Goal: Information Seeking & Learning: Understand process/instructions

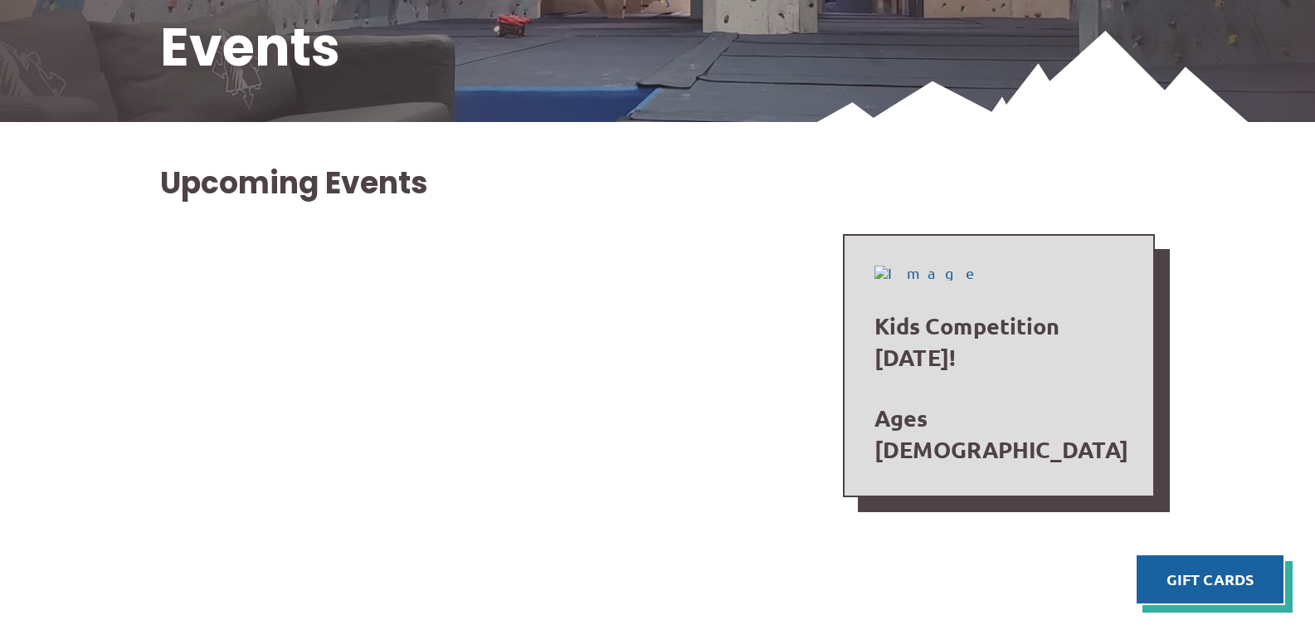
scroll to position [415, 0]
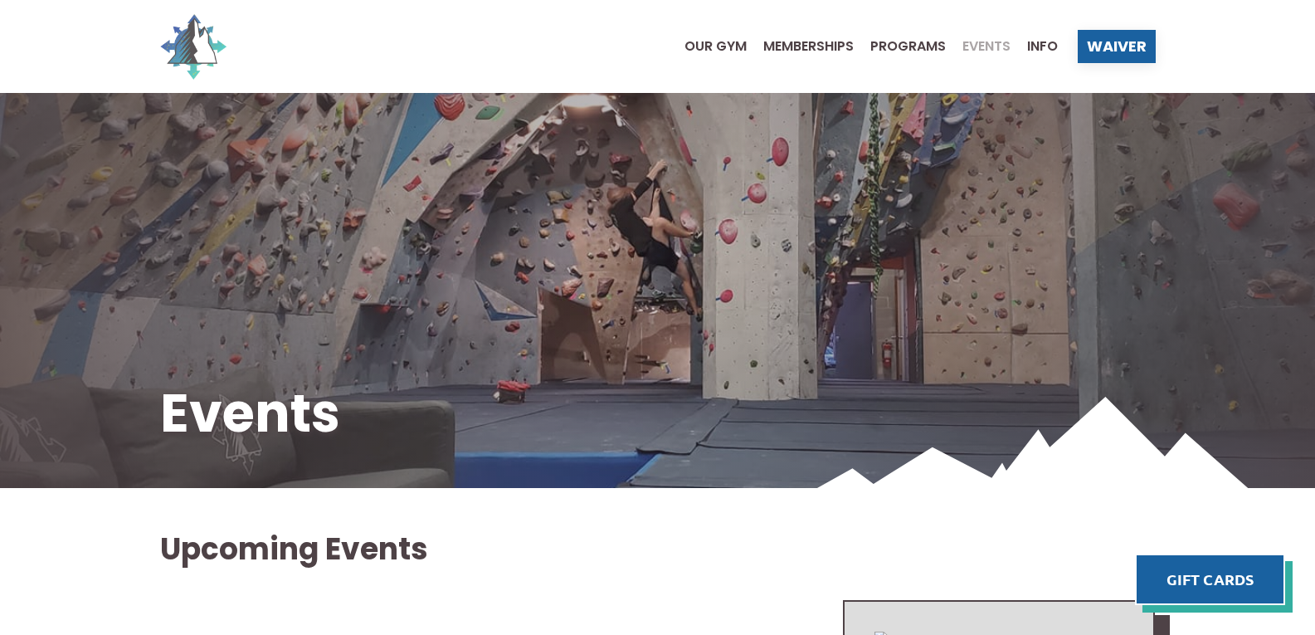
click at [186, 47] on img at bounding box center [193, 46] width 66 height 66
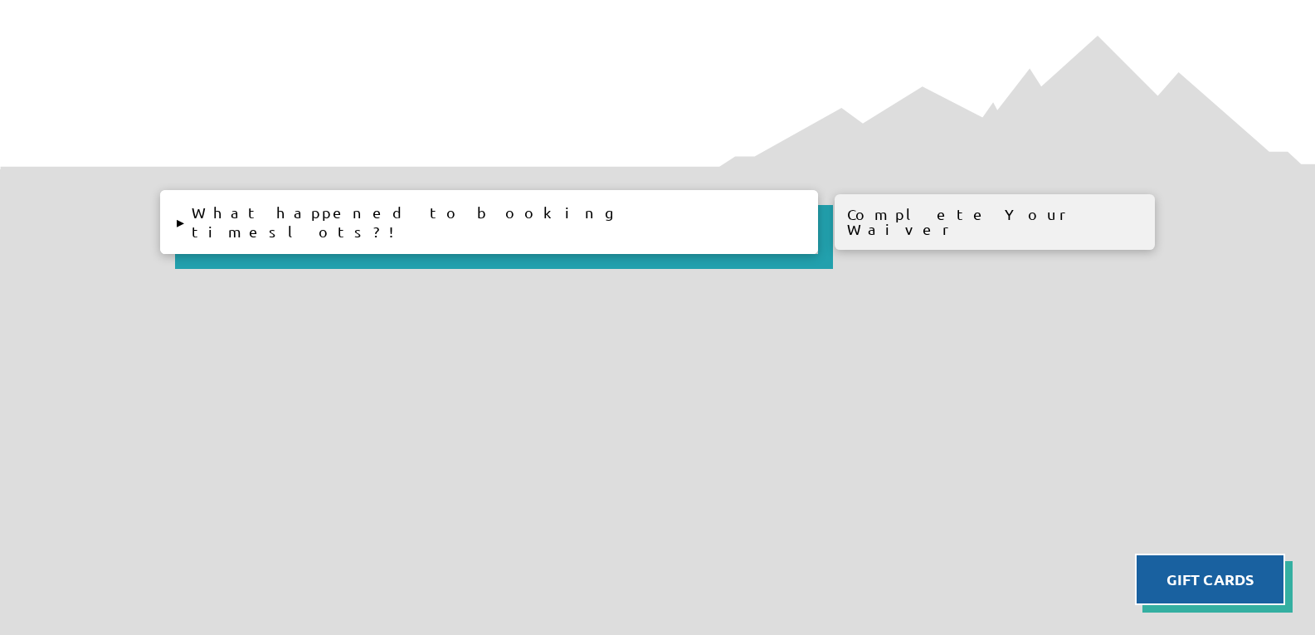
scroll to position [1826, 0]
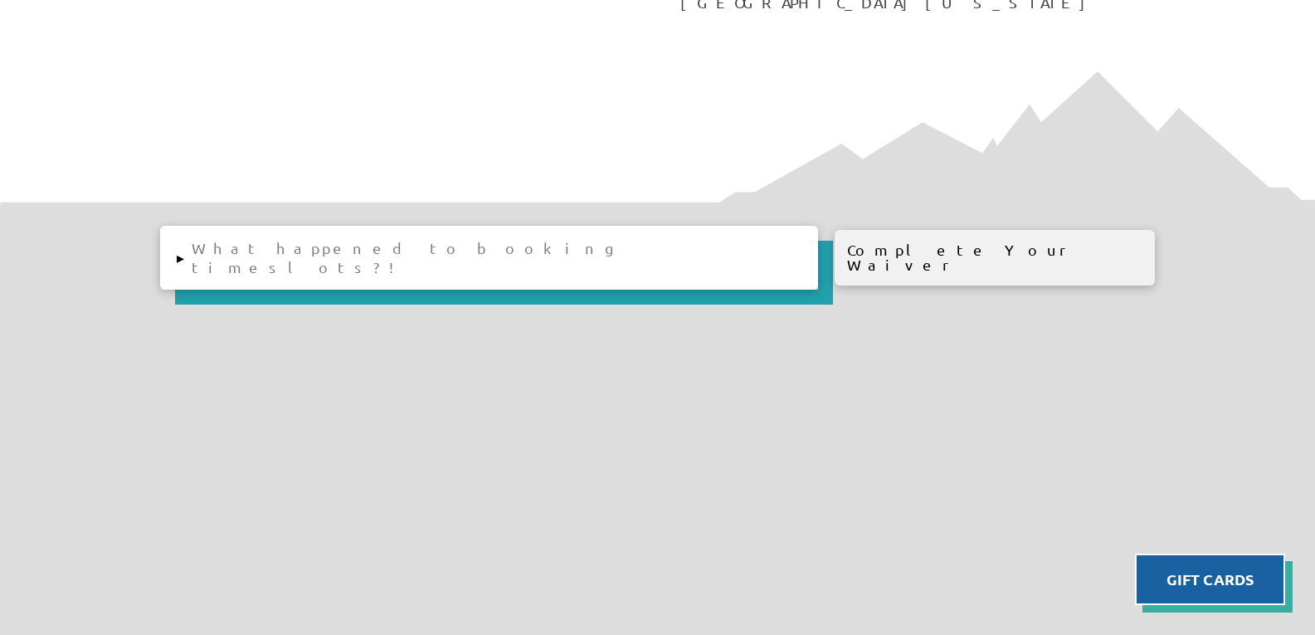
click at [286, 251] on button "▸ What happened to booking timeslots?!" at bounding box center [489, 258] width 658 height 64
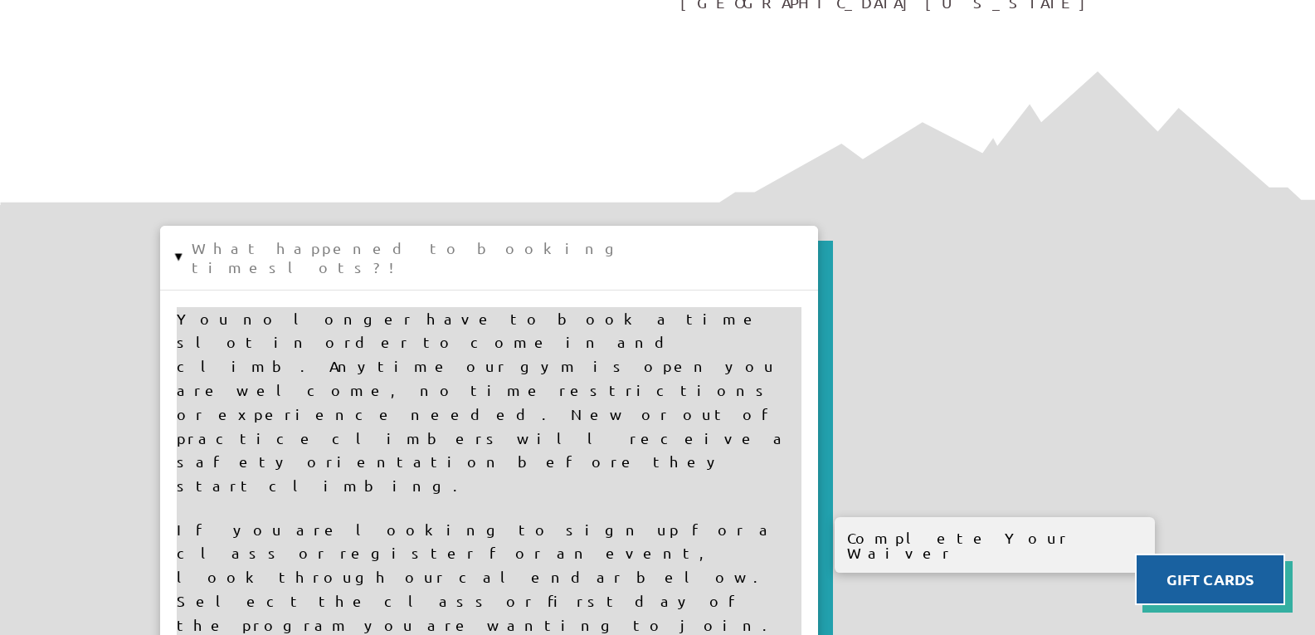
click at [286, 250] on button "▸ What happened to booking timeslots?!" at bounding box center [489, 258] width 658 height 64
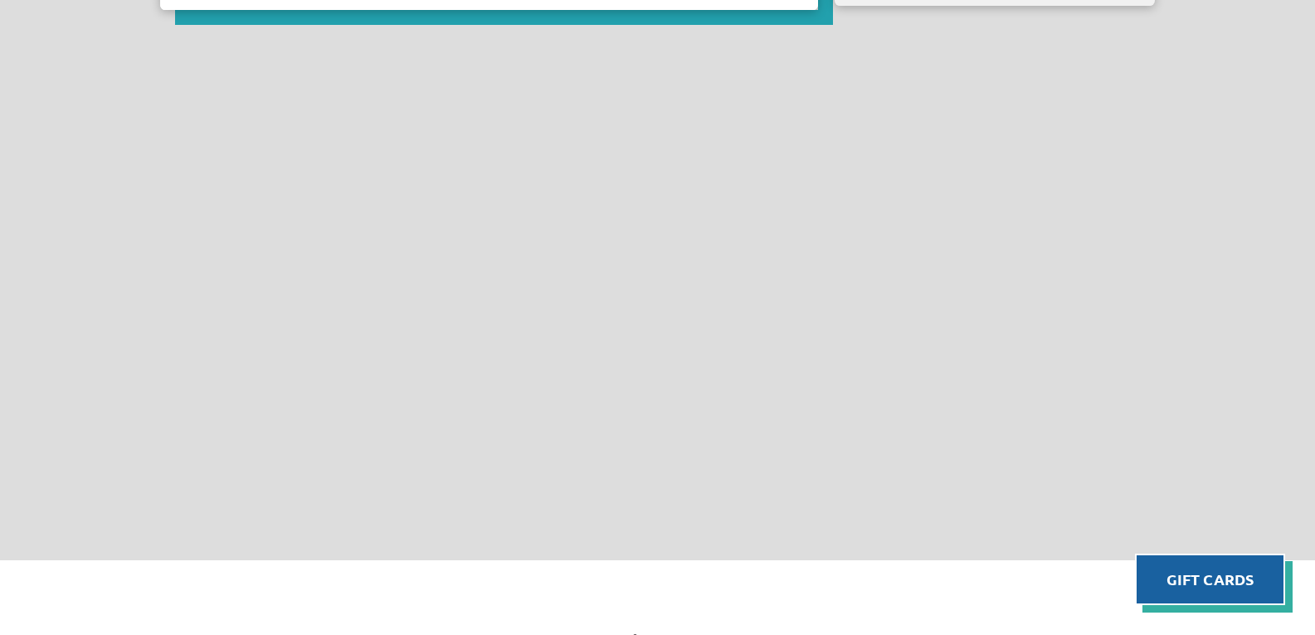
scroll to position [1909, 0]
